Goal: Transaction & Acquisition: Obtain resource

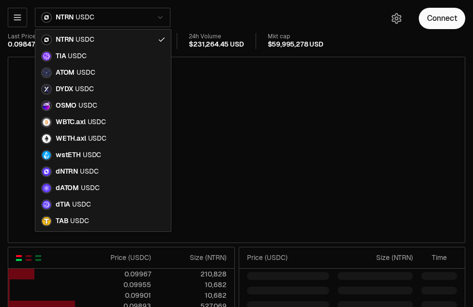
type input "********"
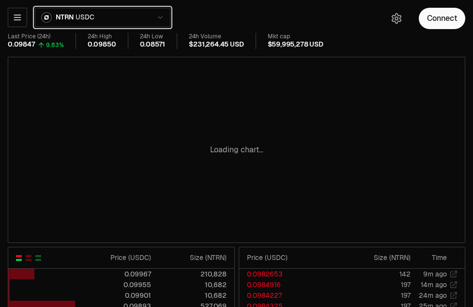
scroll to position [11, 0]
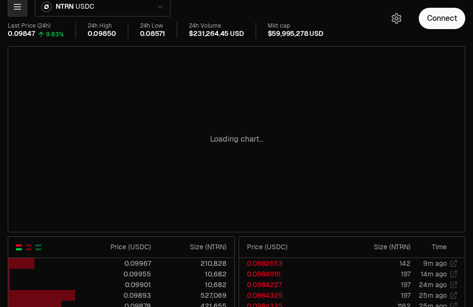
click at [17, 11] on icon "button" at bounding box center [18, 7] width 10 height 10
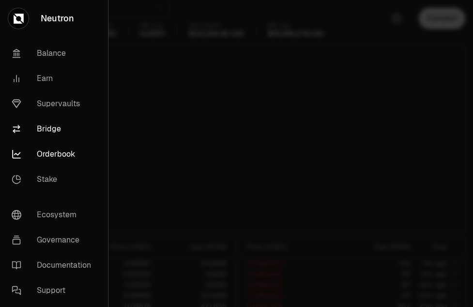
click at [47, 126] on link "Bridge" at bounding box center [54, 128] width 100 height 25
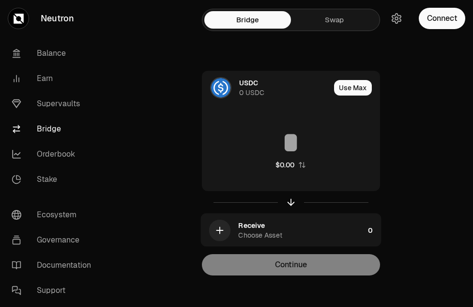
click at [153, 118] on div "USDC 0 USDC Use Max $0.00 Receive Choose Asset 0 Continue" at bounding box center [290, 173] width 325 height 204
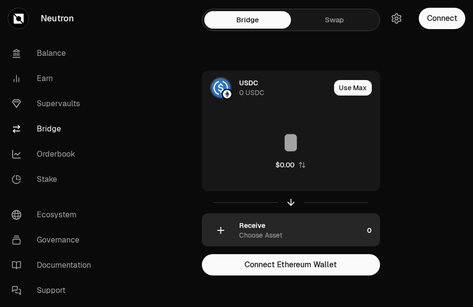
click at [251, 230] on div "Receive" at bounding box center [252, 225] width 26 height 10
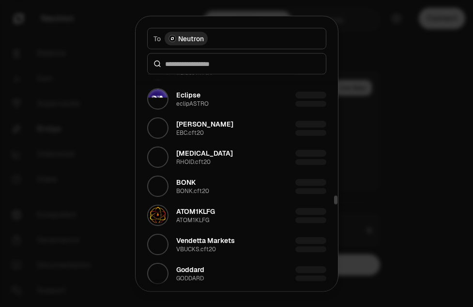
scroll to position [3023, 0]
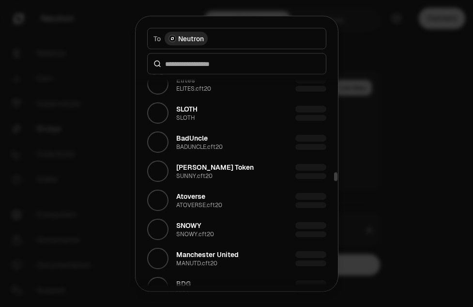
click at [400, 175] on div at bounding box center [236, 153] width 473 height 307
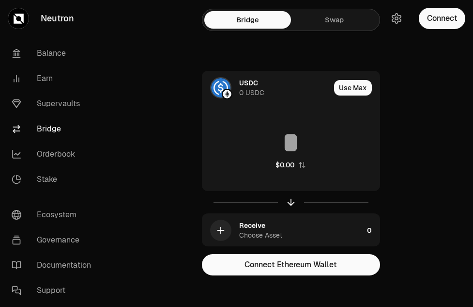
click at [338, 20] on link "Swap" at bounding box center [334, 19] width 87 height 17
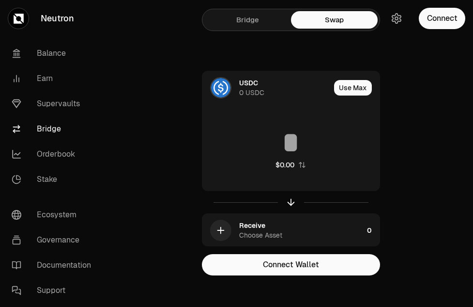
click at [260, 16] on link "Bridge" at bounding box center [247, 19] width 87 height 17
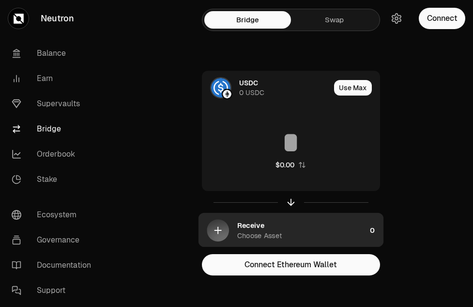
click at [254, 236] on div "Choose Asset" at bounding box center [259, 235] width 45 height 10
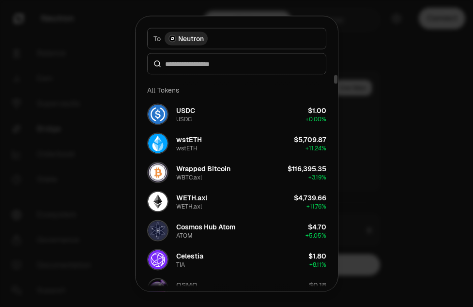
click at [411, 108] on div at bounding box center [236, 153] width 473 height 307
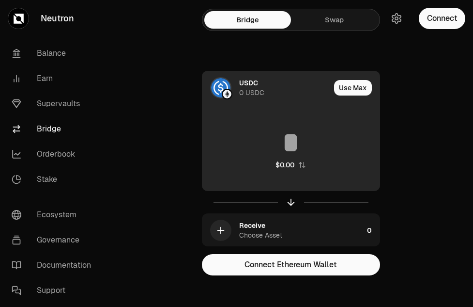
click at [323, 125] on div "$0.00" at bounding box center [290, 148] width 177 height 85
click at [292, 146] on input at bounding box center [290, 142] width 177 height 29
